Goal: Information Seeking & Learning: Learn about a topic

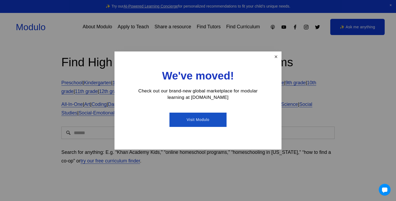
click at [278, 54] on link "Close" at bounding box center [275, 56] width 9 height 9
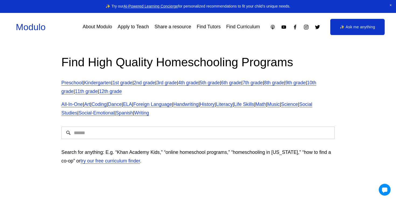
click at [105, 136] on input "Search" at bounding box center [197, 133] width 273 height 12
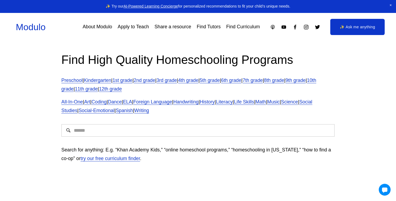
scroll to position [3, 0]
click at [101, 133] on input "Search" at bounding box center [197, 130] width 273 height 12
type input "**********"
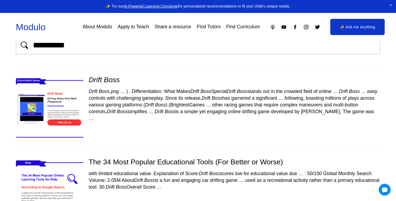
scroll to position [22, 0]
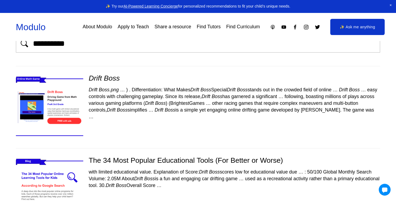
click at [37, 106] on img at bounding box center [49, 107] width 80 height 67
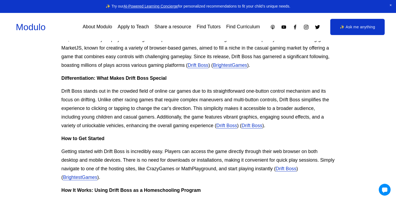
scroll to position [196, 0]
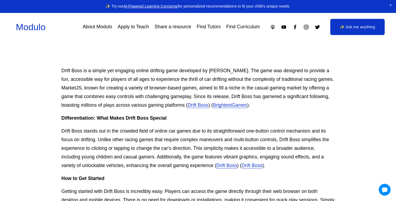
click at [195, 106] on link "Drift Boss" at bounding box center [198, 104] width 21 height 5
click at [230, 105] on link "BrightestGames" at bounding box center [230, 104] width 34 height 5
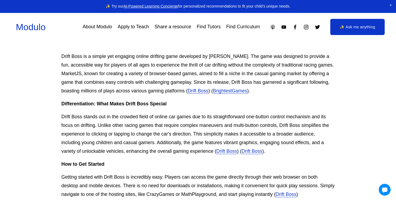
scroll to position [212, 0]
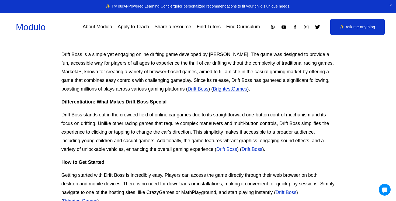
click at [226, 150] on link "Drift Boss" at bounding box center [226, 149] width 21 height 5
click at [257, 151] on link "Drift Boss" at bounding box center [252, 149] width 21 height 5
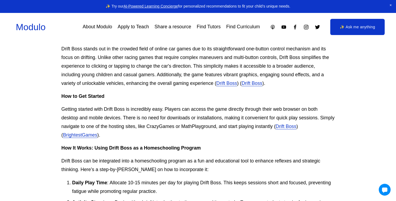
scroll to position [279, 0]
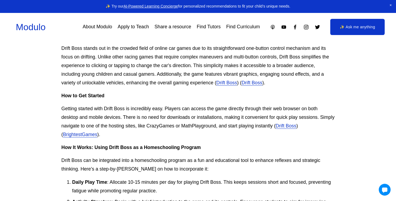
click at [297, 125] on link "Drift Boss" at bounding box center [286, 125] width 21 height 5
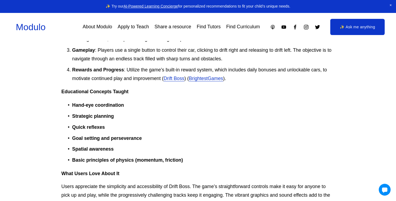
scroll to position [450, 0]
